Goal: Find specific page/section: Find specific page/section

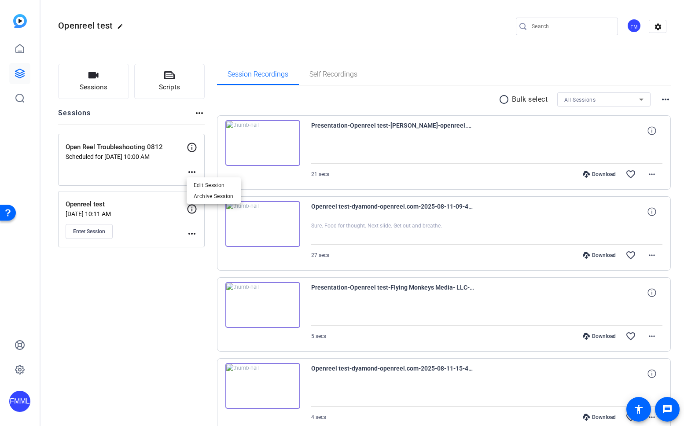
click at [16, 71] on div at bounding box center [342, 213] width 684 height 426
click at [24, 54] on link at bounding box center [19, 48] width 21 height 21
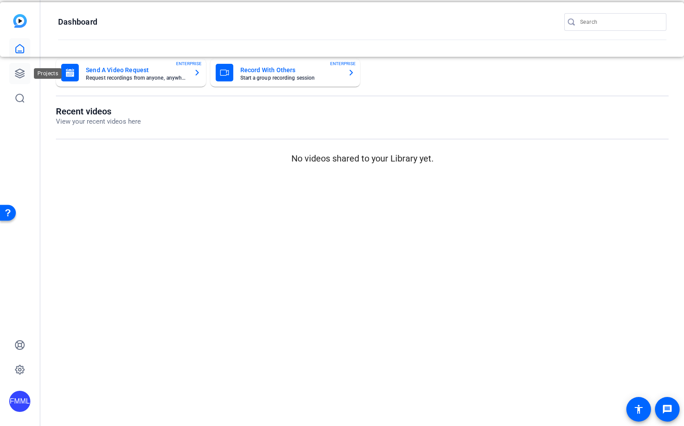
click at [23, 73] on icon at bounding box center [19, 73] width 9 height 9
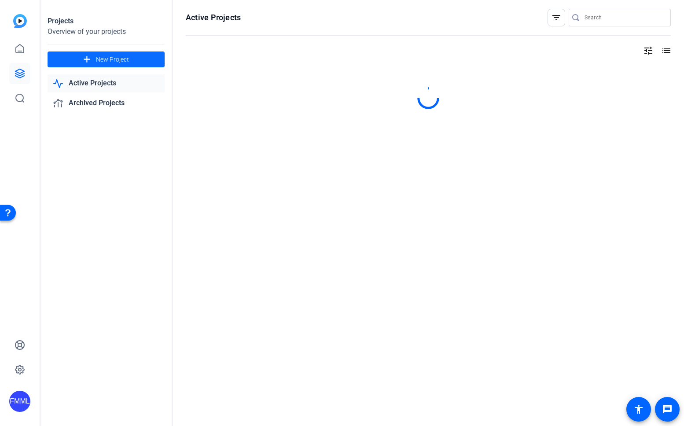
click at [111, 55] on span "New Project" at bounding box center [112, 59] width 33 height 9
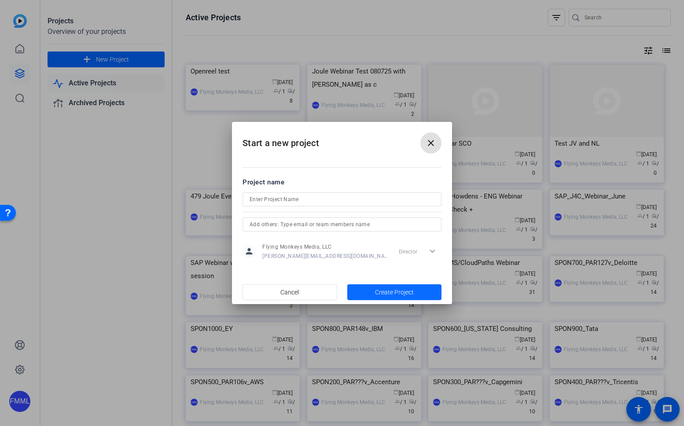
click at [396, 288] on span "Create Project" at bounding box center [394, 292] width 39 height 9
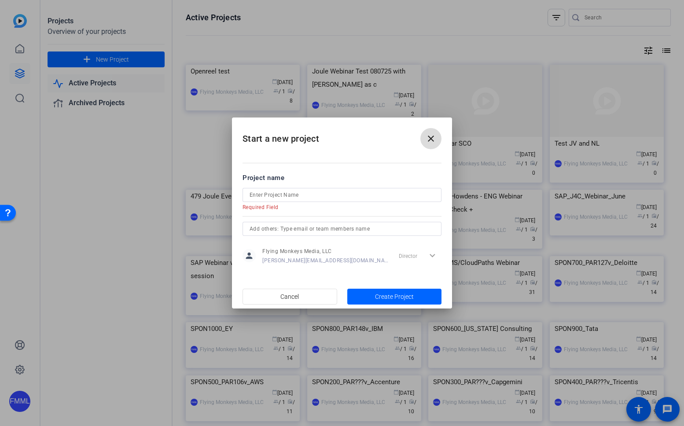
click at [429, 140] on mat-icon "close" at bounding box center [430, 138] width 11 height 11
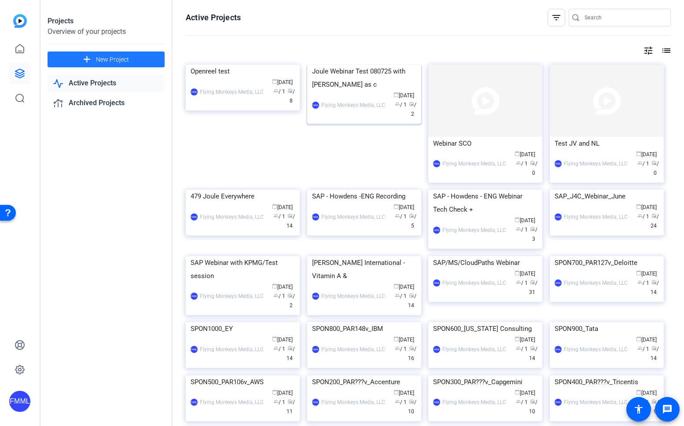
click at [375, 91] on div "Joule Webinar Test 080725 with [PERSON_NAME] as c" at bounding box center [364, 78] width 104 height 26
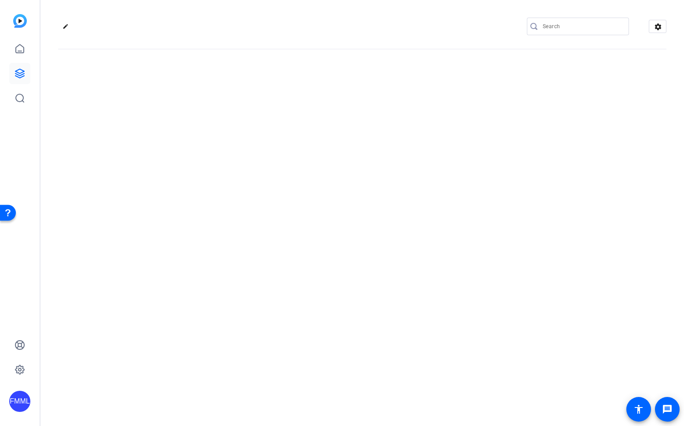
click at [375, 137] on div "edit settings" at bounding box center [361, 213] width 643 height 426
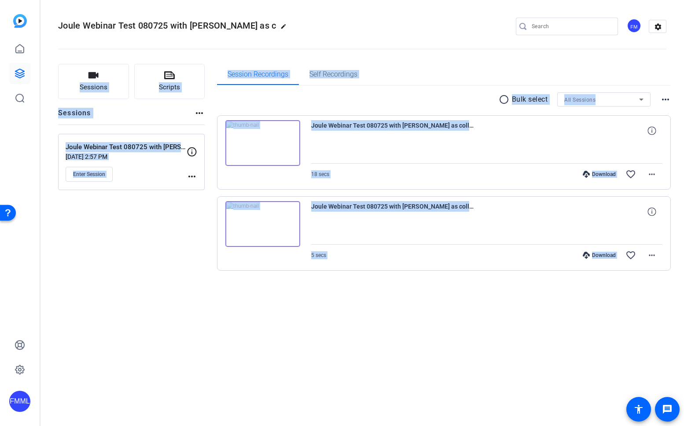
click at [160, 202] on div "Sessions Scripts Sessions more_horiz Joule Webinar Test 080725 with [PERSON_NAM…" at bounding box center [131, 181] width 147 height 235
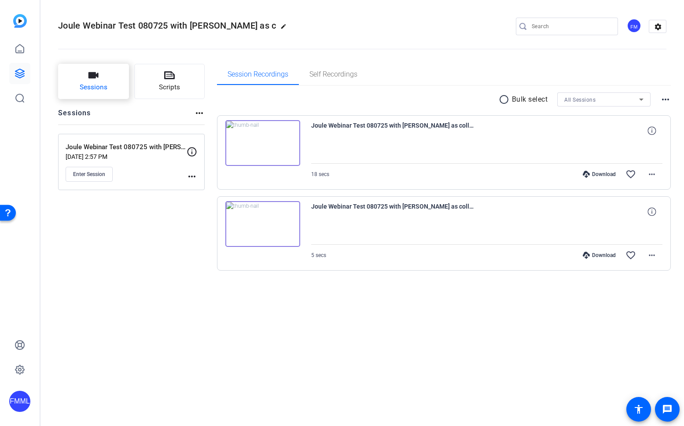
click at [84, 74] on button "Sessions" at bounding box center [93, 81] width 71 height 35
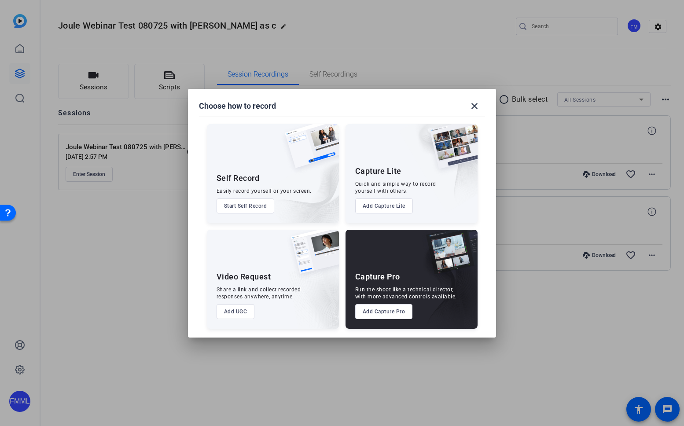
click at [154, 223] on div at bounding box center [342, 213] width 684 height 426
